Goal: Understand process/instructions: Learn how to perform a task or action

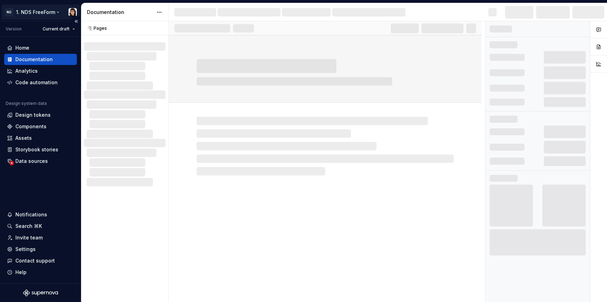
click at [28, 14] on html "ND 1. NDS FreeForm Version Current draft Home Documentation Analytics Code auto…" at bounding box center [303, 151] width 607 height 302
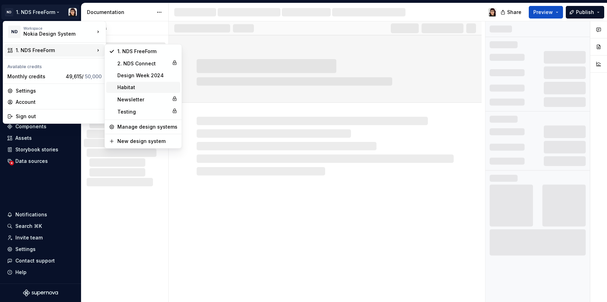
click at [151, 85] on div "Habitat" at bounding box center [147, 87] width 60 height 7
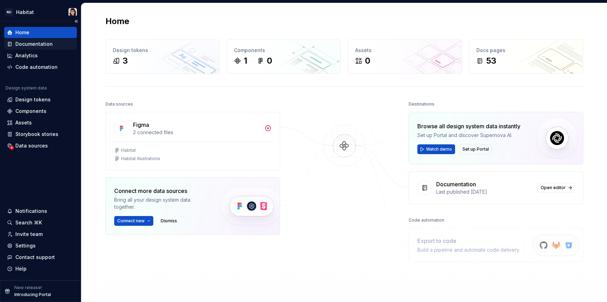
click at [38, 48] on div "Documentation" at bounding box center [40, 43] width 73 height 11
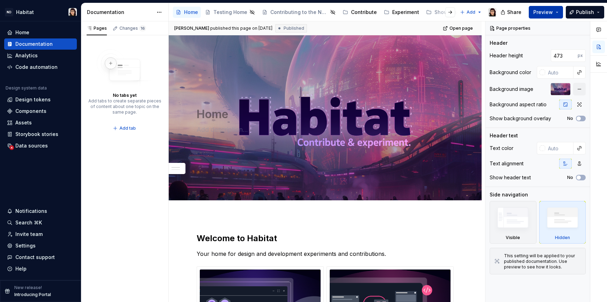
click at [549, 14] on span "Preview" at bounding box center [544, 12] width 20 height 7
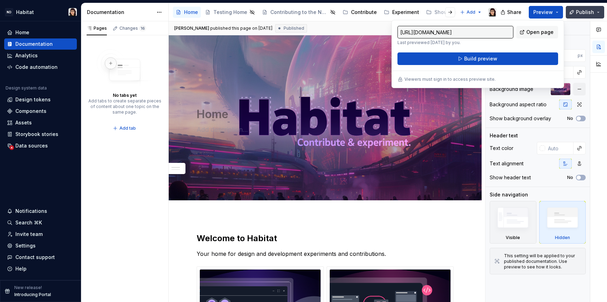
click at [583, 10] on span "Publish" at bounding box center [585, 12] width 18 height 7
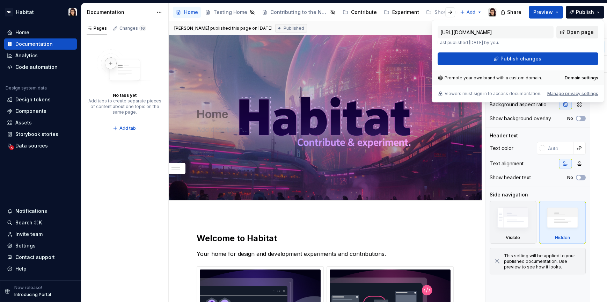
click at [571, 32] on span "Open page" at bounding box center [580, 32] width 27 height 7
type textarea "*"
